Goal: Check status

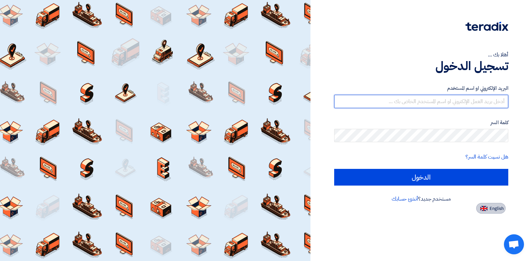
type input "[EMAIL_ADDRESS][DOMAIN_NAME]"
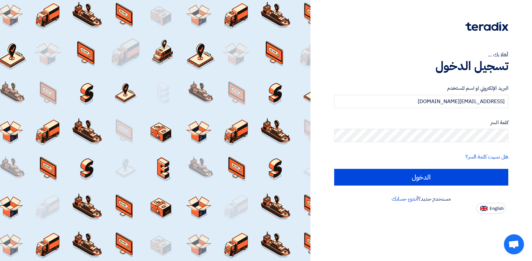
click at [493, 207] on span "English" at bounding box center [496, 208] width 14 height 5
type input "Sign in"
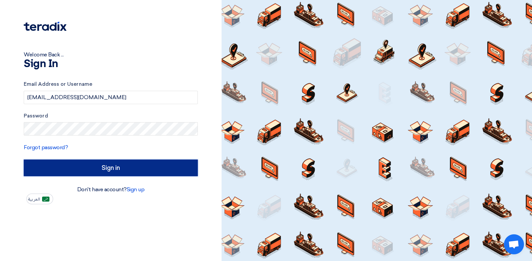
click at [94, 166] on input "Sign in" at bounding box center [111, 168] width 174 height 17
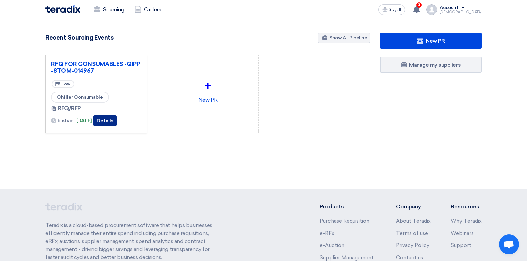
click at [112, 120] on button "Details" at bounding box center [104, 121] width 23 height 11
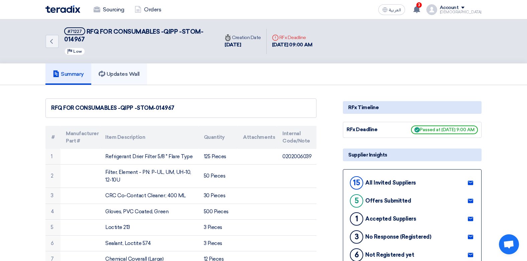
click at [113, 71] on h5 "Updates Wall" at bounding box center [118, 74] width 41 height 7
